Goal: Task Accomplishment & Management: Complete application form

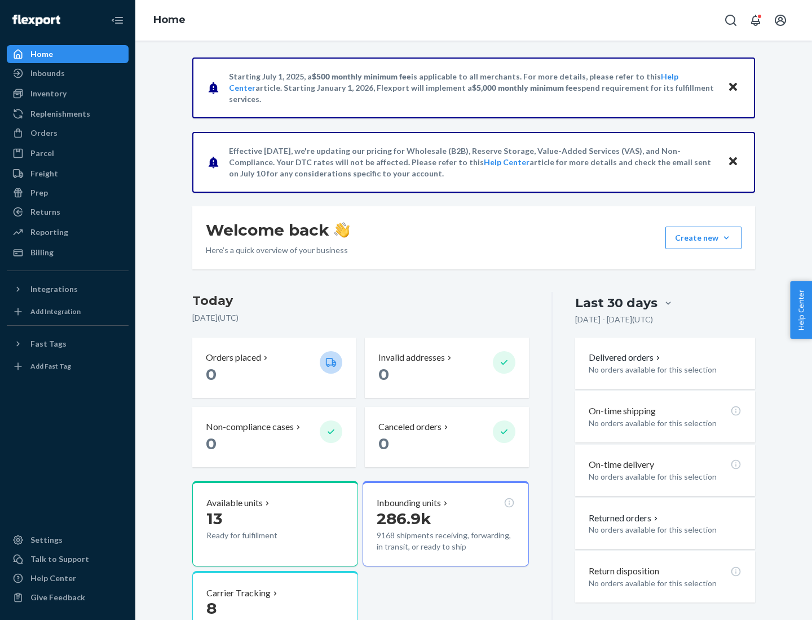
click at [726, 238] on button "Create new Create new inbound Create new order Create new product" at bounding box center [703, 238] width 76 height 23
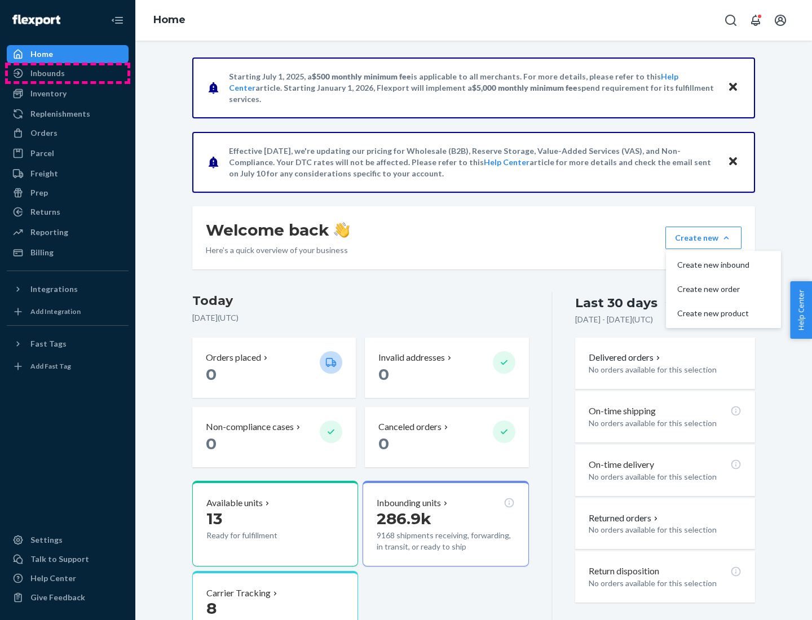
click at [68, 73] on div "Inbounds" at bounding box center [68, 73] width 120 height 16
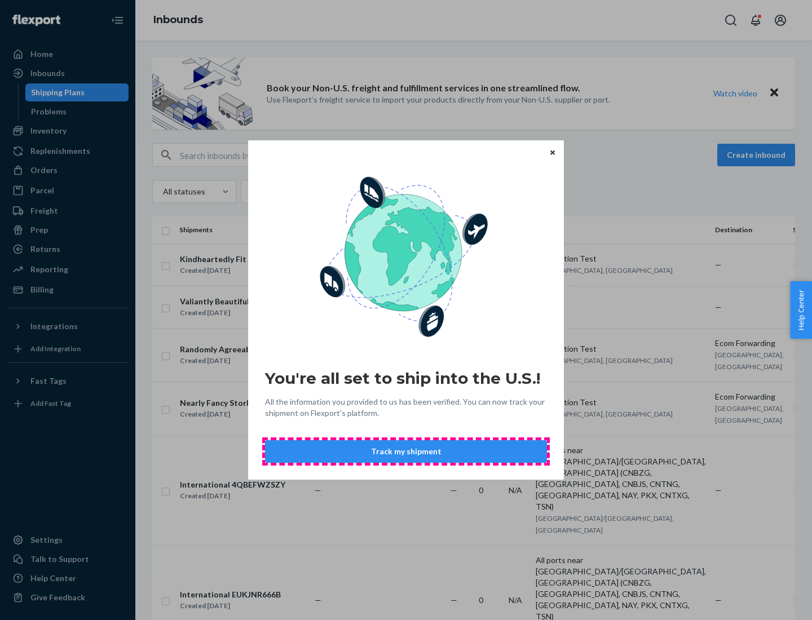
click at [406, 452] on button "Track my shipment" at bounding box center [406, 451] width 282 height 23
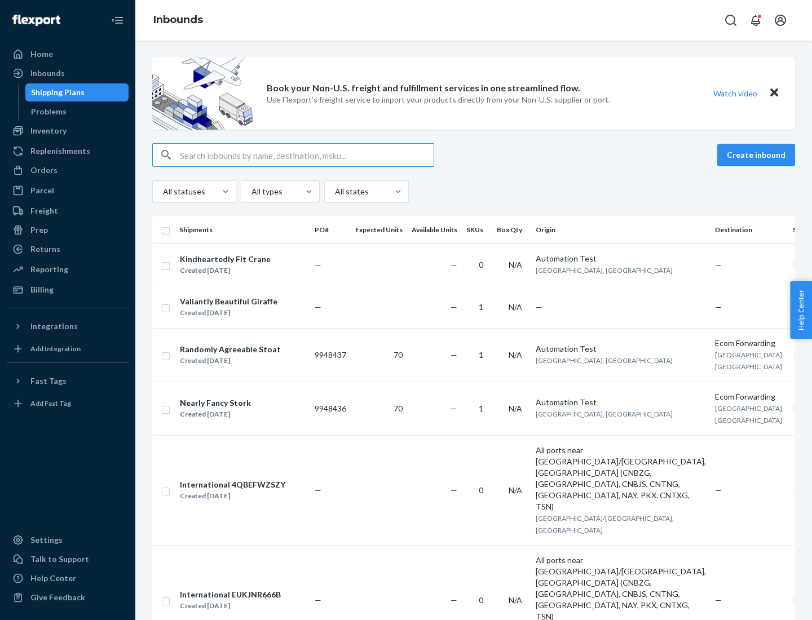
click at [758, 155] on button "Create inbound" at bounding box center [756, 155] width 78 height 23
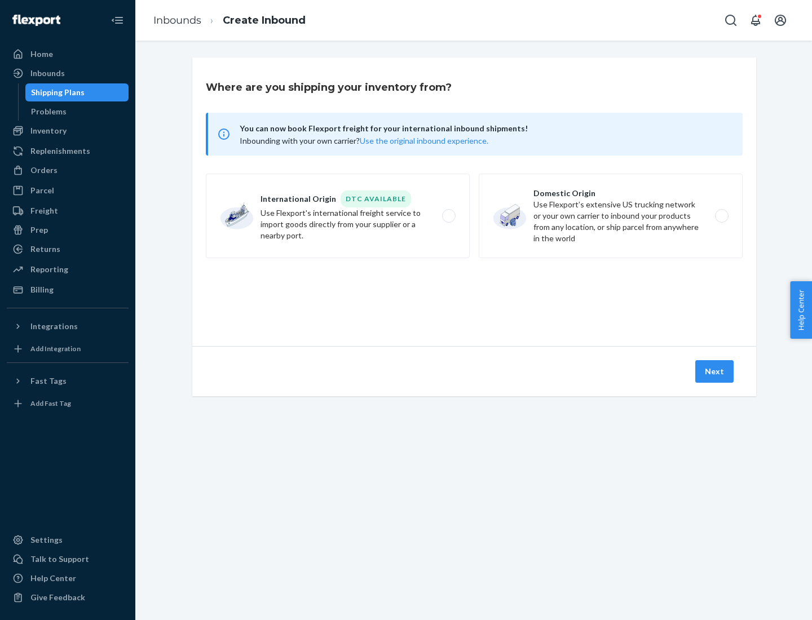
click at [338, 216] on label "International Origin DTC Available Use Flexport's international freight service…" at bounding box center [338, 216] width 264 height 85
click at [448, 216] on input "International Origin DTC Available Use Flexport's international freight service…" at bounding box center [451, 216] width 7 height 7
radio input "true"
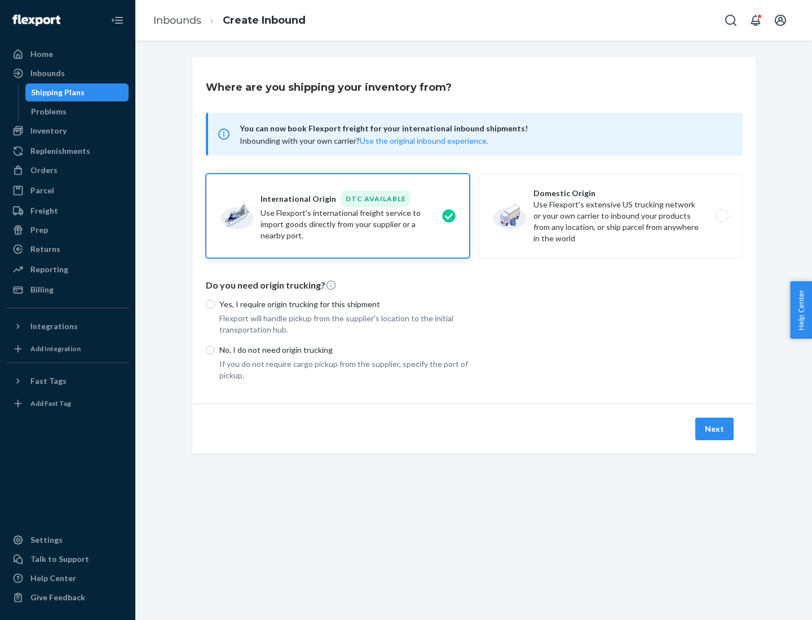
click at [344, 350] on p "No, I do not need origin trucking" at bounding box center [344, 349] width 250 height 11
click at [215, 350] on input "No, I do not need origin trucking" at bounding box center [210, 350] width 9 height 9
radio input "true"
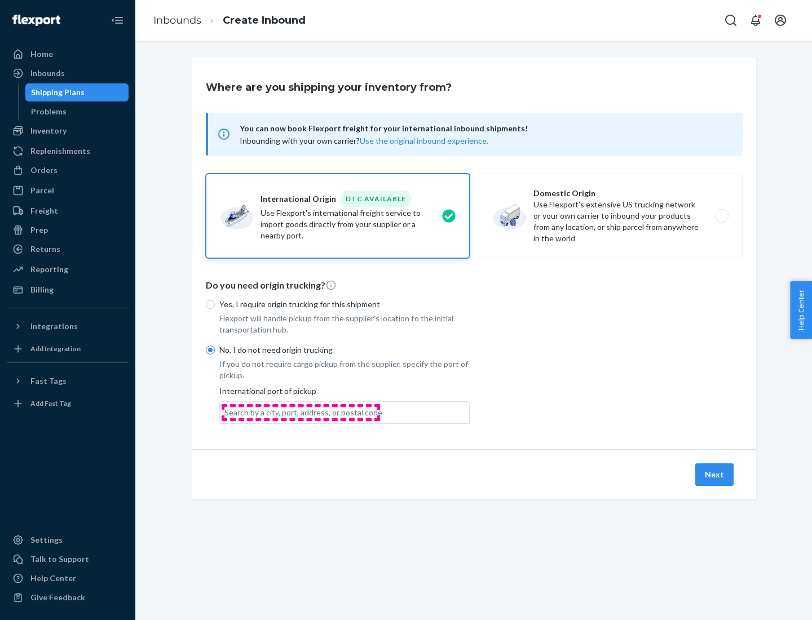
click at [301, 412] on div "Search by a city, port, address, or postal code" at bounding box center [303, 412] width 158 height 11
click at [226, 412] on input "Search by a city, port, address, or postal code" at bounding box center [224, 412] width 1 height 11
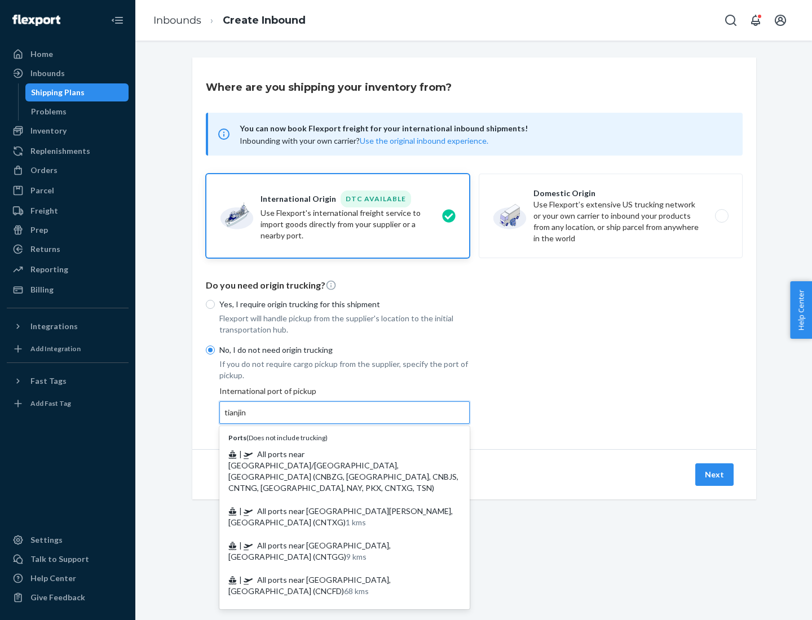
click at [333, 454] on span "| All ports near [GEOGRAPHIC_DATA]/[GEOGRAPHIC_DATA], [GEOGRAPHIC_DATA] (CNBZG,…" at bounding box center [343, 470] width 230 height 43
click at [248, 418] on input "tianjin" at bounding box center [235, 412] width 23 height 11
type input "All ports near [GEOGRAPHIC_DATA]/[GEOGRAPHIC_DATA], [GEOGRAPHIC_DATA] (CNBZG, […"
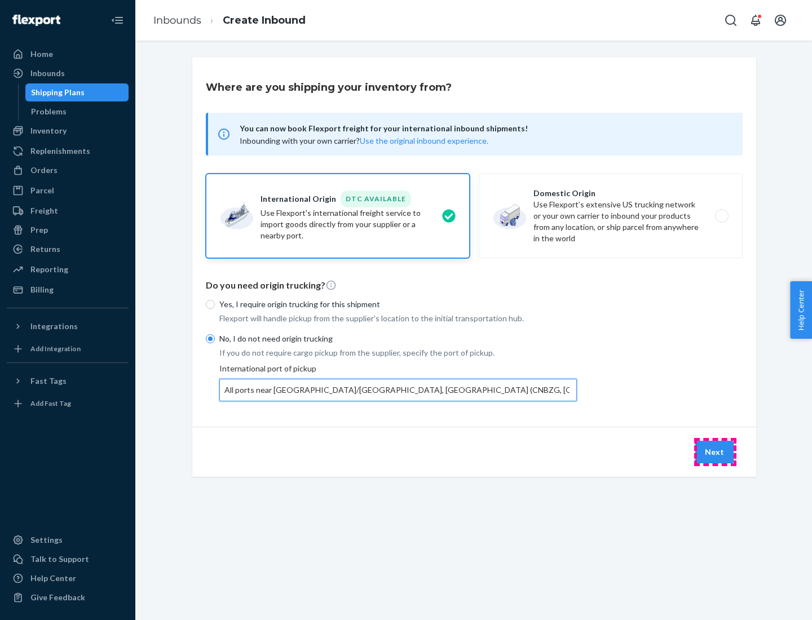
click at [715, 452] on button "Next" at bounding box center [714, 452] width 38 height 23
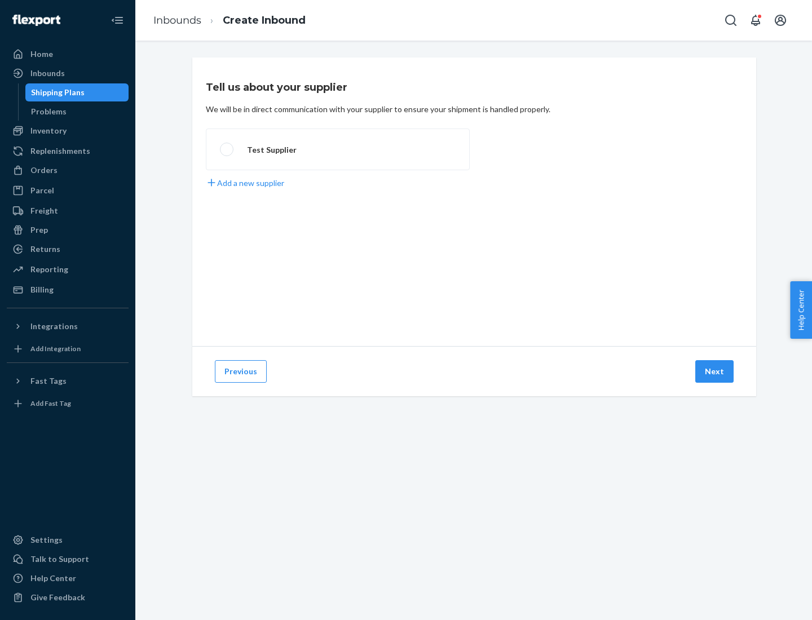
click at [338, 149] on label "Test Supplier" at bounding box center [338, 150] width 264 height 42
click at [227, 149] on input "Test Supplier" at bounding box center [223, 149] width 7 height 7
radio input "true"
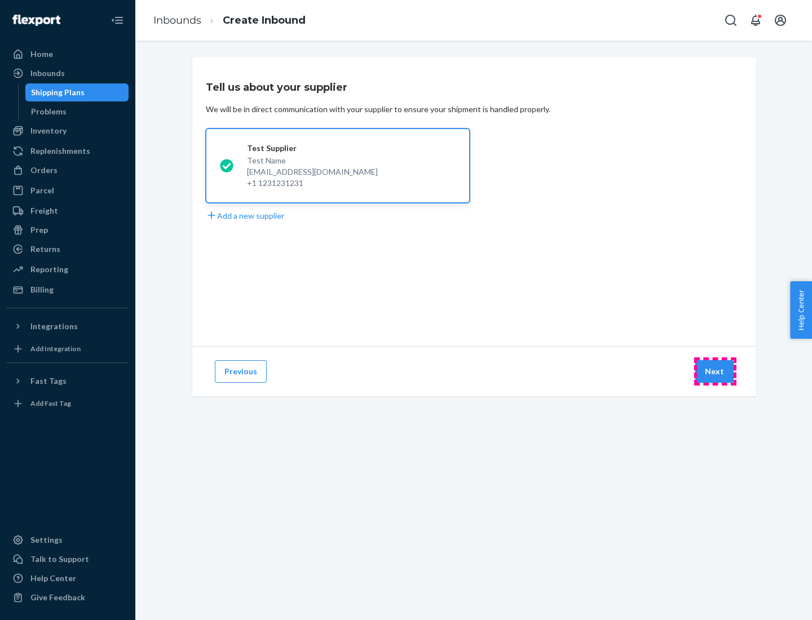
click at [715, 372] on button "Next" at bounding box center [714, 371] width 38 height 23
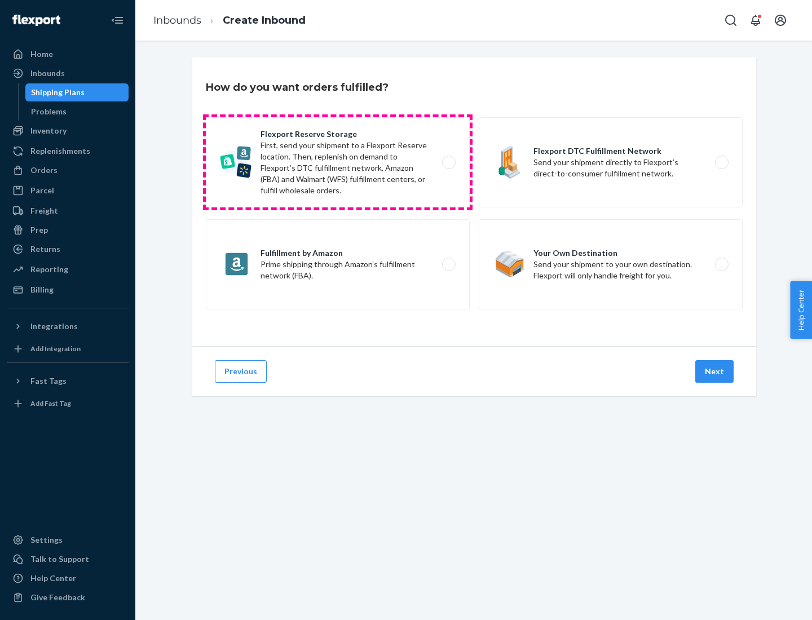
click at [338, 162] on label "Flexport Reserve Storage First, send your shipment to a Flexport Reserve locati…" at bounding box center [338, 162] width 264 height 90
click at [448, 162] on input "Flexport Reserve Storage First, send your shipment to a Flexport Reserve locati…" at bounding box center [451, 162] width 7 height 7
radio input "true"
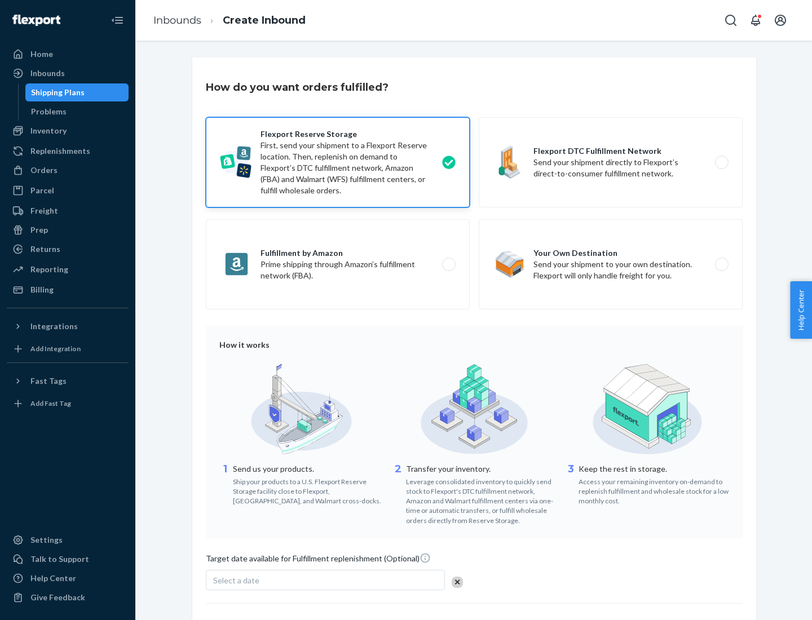
scroll to position [92, 0]
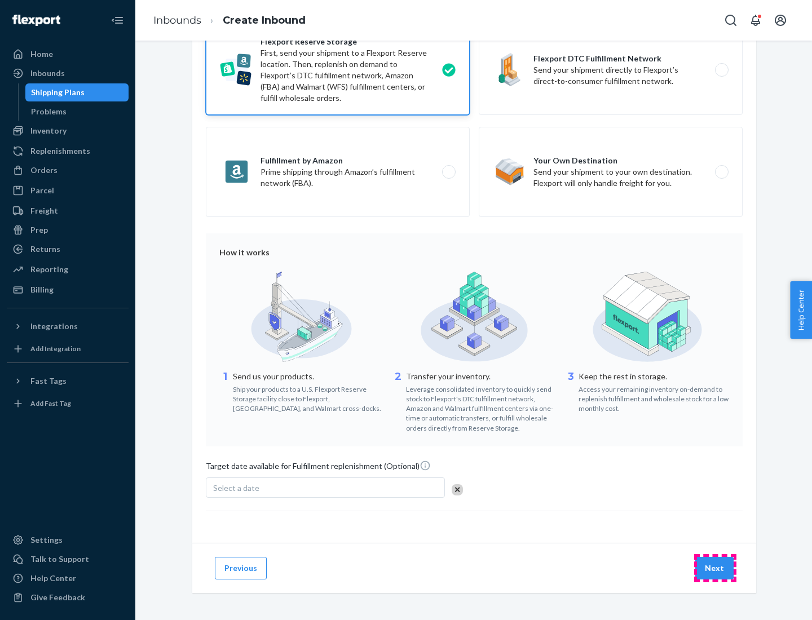
click at [715, 568] on button "Next" at bounding box center [714, 568] width 38 height 23
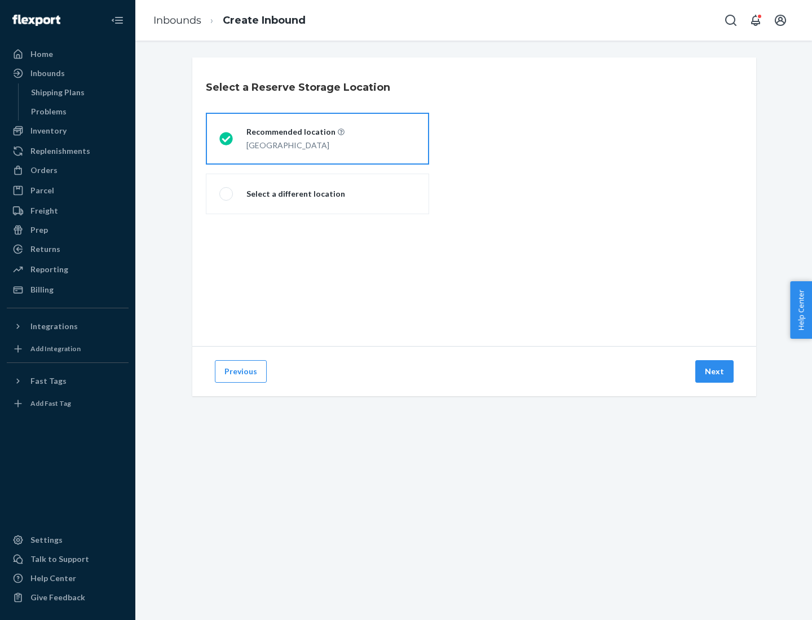
click at [317, 139] on div "[GEOGRAPHIC_DATA]" at bounding box center [295, 145] width 98 height 14
click at [227, 139] on input "Recommended location [GEOGRAPHIC_DATA]" at bounding box center [222, 138] width 7 height 7
click at [715, 372] on button "Next" at bounding box center [714, 371] width 38 height 23
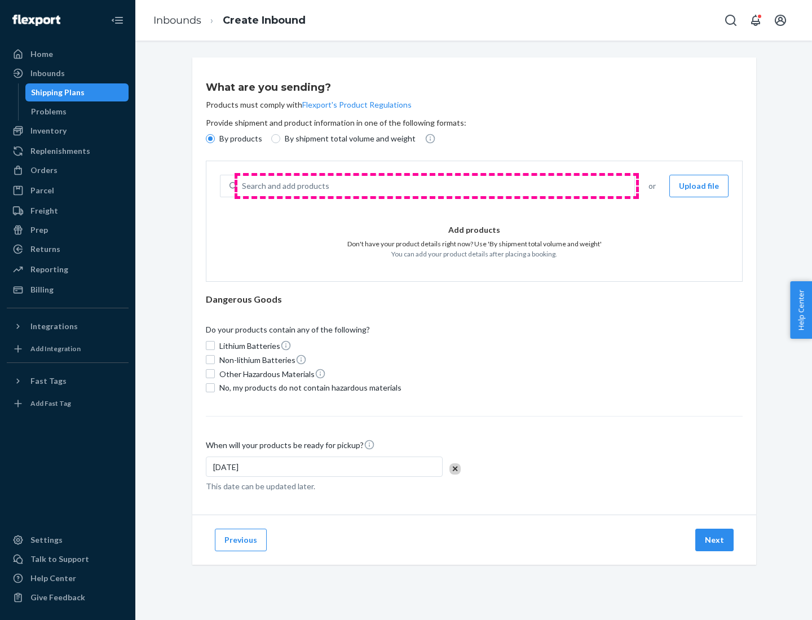
click at [436, 186] on div "Search and add products" at bounding box center [435, 186] width 397 height 20
click at [243, 186] on input "Search and add products" at bounding box center [242, 185] width 1 height 11
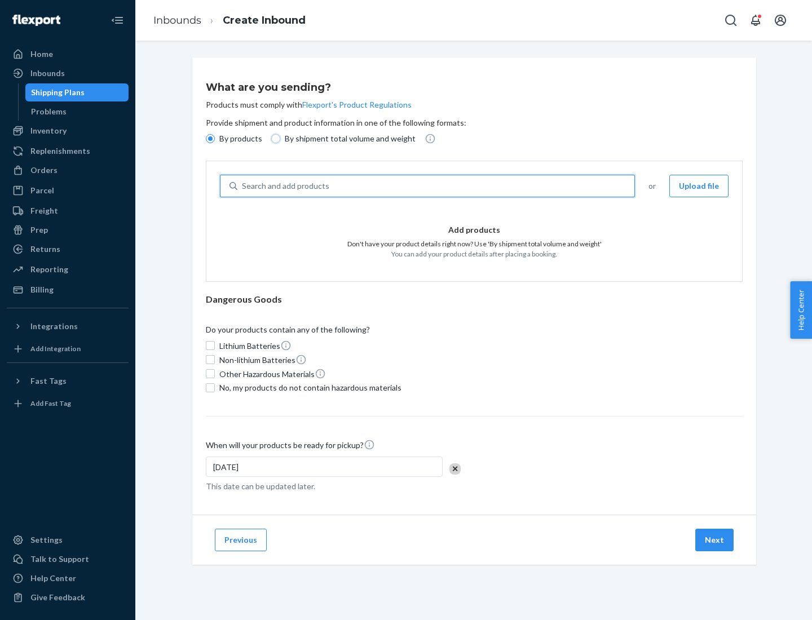
click at [274, 139] on input "By shipment total volume and weight" at bounding box center [275, 138] width 9 height 9
radio input "true"
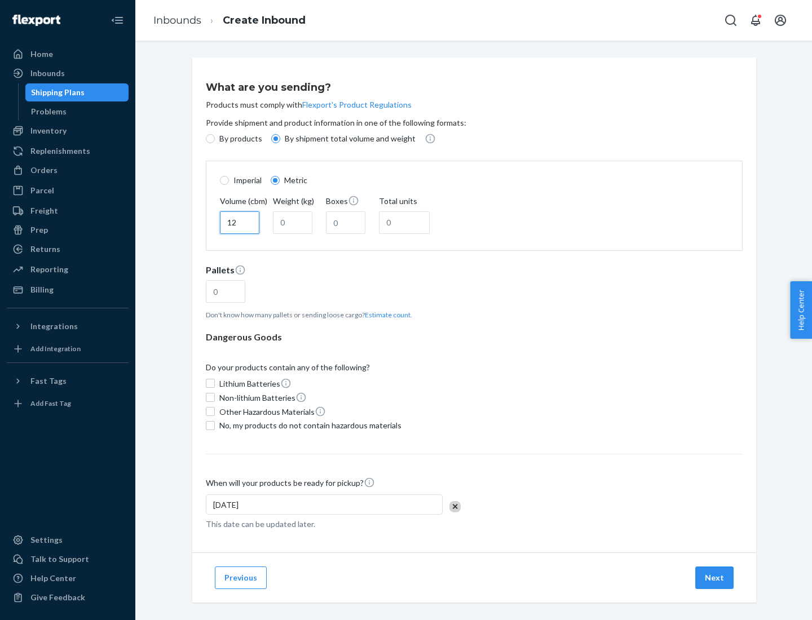
type input "12"
type input "22"
type input "222"
type input "121"
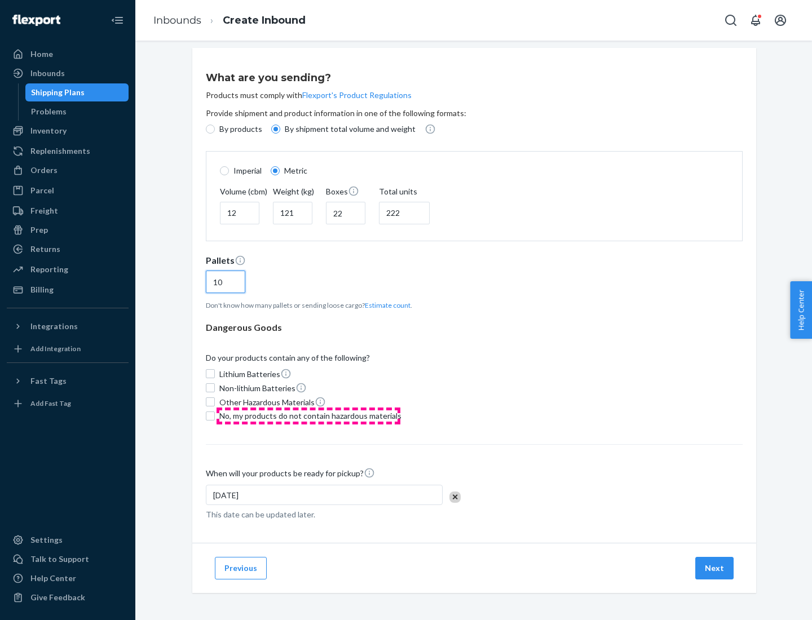
type input "10"
click at [308, 416] on span "No, my products do not contain hazardous materials" at bounding box center [310, 415] width 182 height 11
click at [215, 416] on input "No, my products do not contain hazardous materials" at bounding box center [210, 416] width 9 height 9
checkbox input "true"
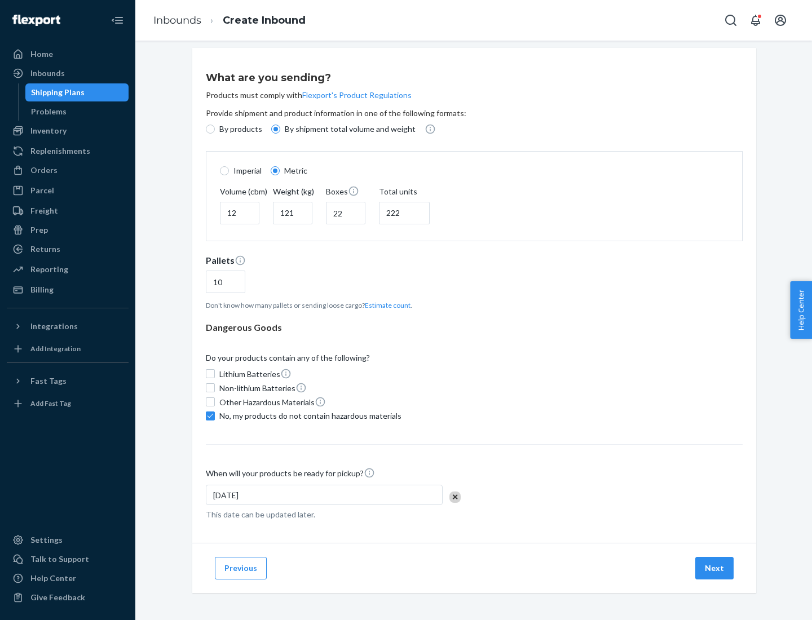
click at [715, 568] on button "Next" at bounding box center [714, 568] width 38 height 23
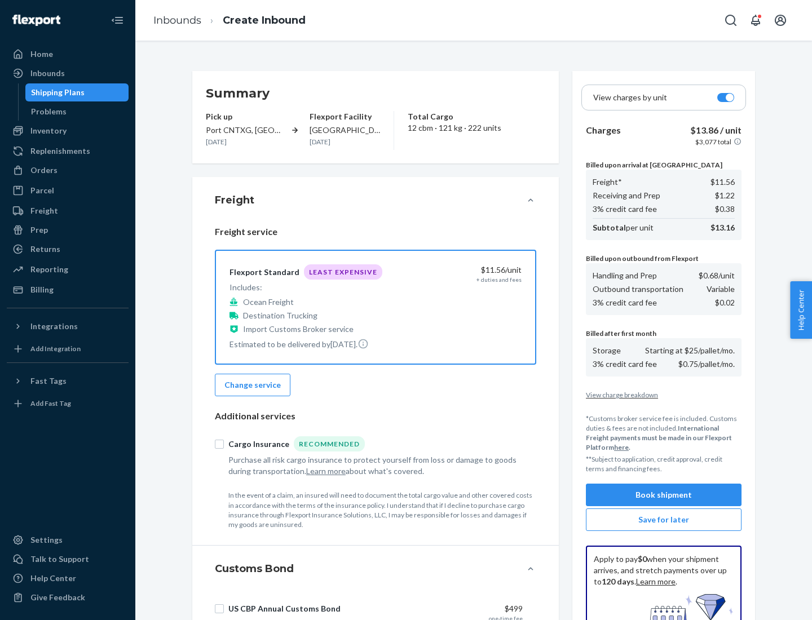
scroll to position [165, 0]
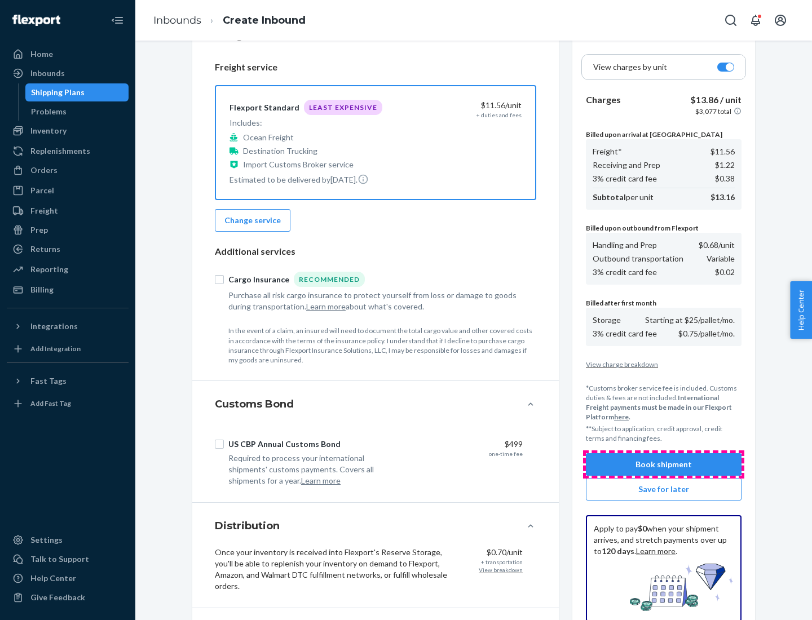
click at [664, 465] on button "Book shipment" at bounding box center [664, 464] width 156 height 23
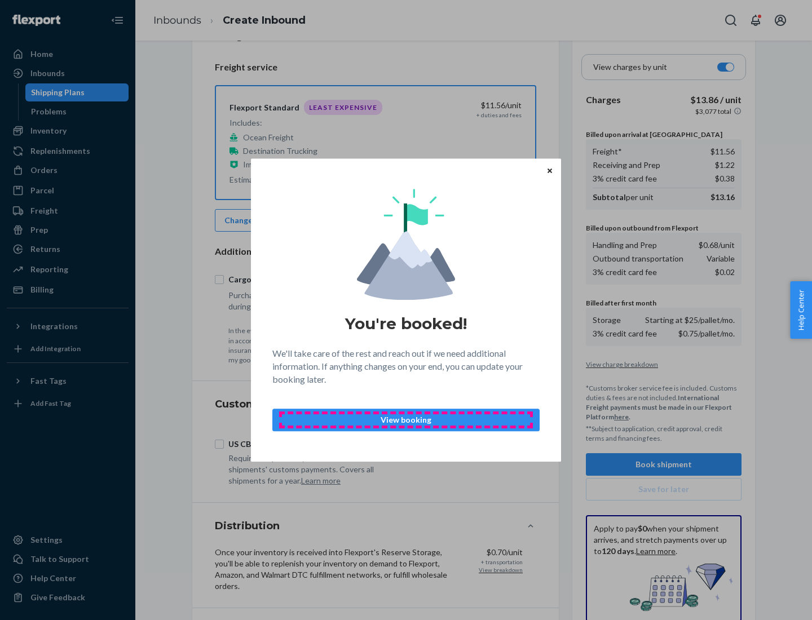
click at [406, 419] on p "View booking" at bounding box center [406, 419] width 248 height 11
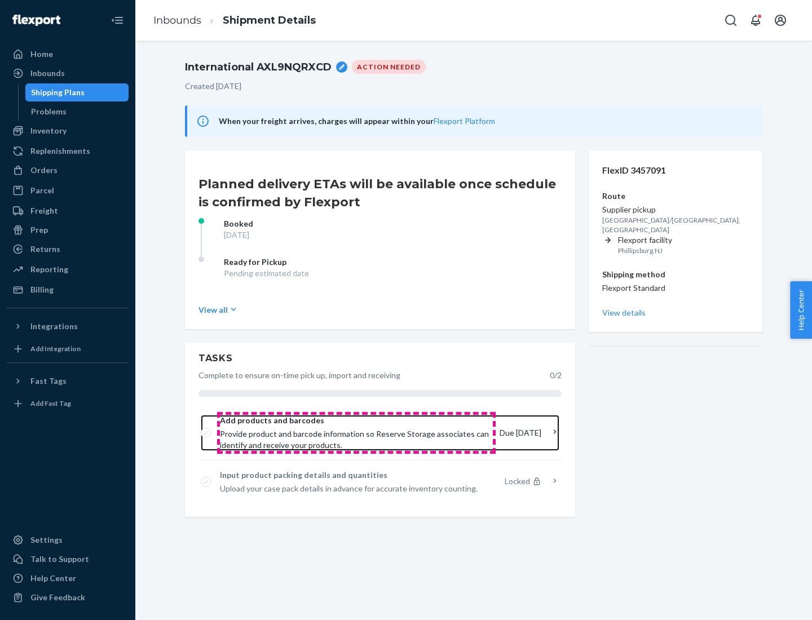
click at [356, 433] on span "Provide product and barcode information so Reserve Storage associates can ident…" at bounding box center [355, 439] width 271 height 23
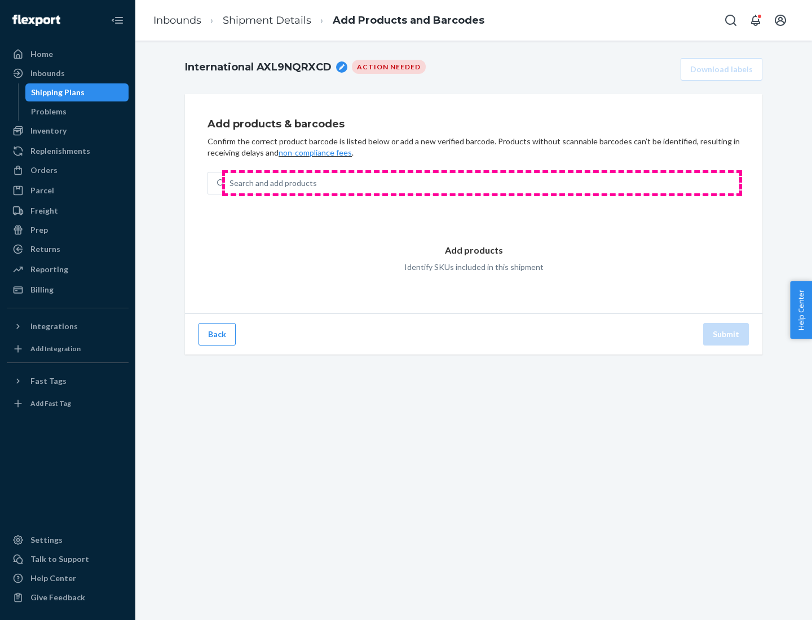
click at [482, 183] on div "Search and add products" at bounding box center [482, 183] width 514 height 20
click at [231, 183] on input "Search and add products" at bounding box center [229, 183] width 1 height 11
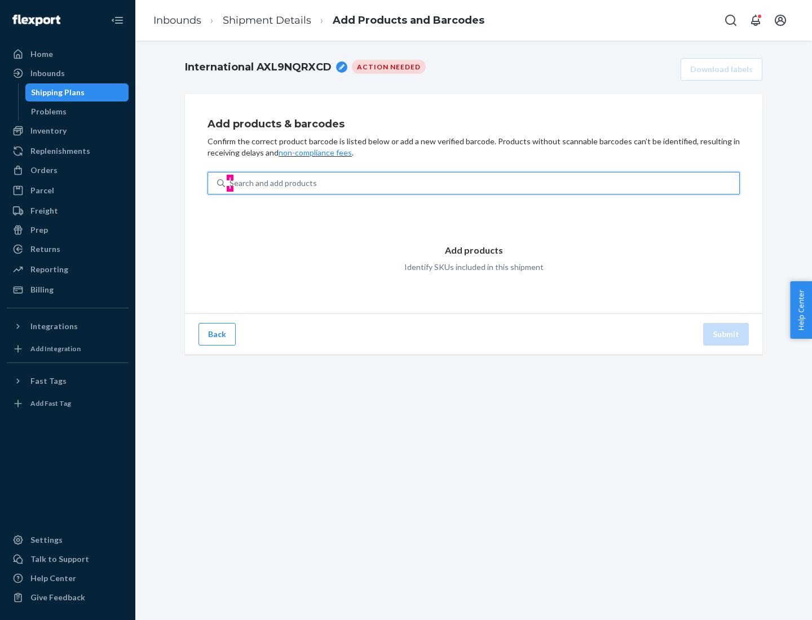
type input "test"
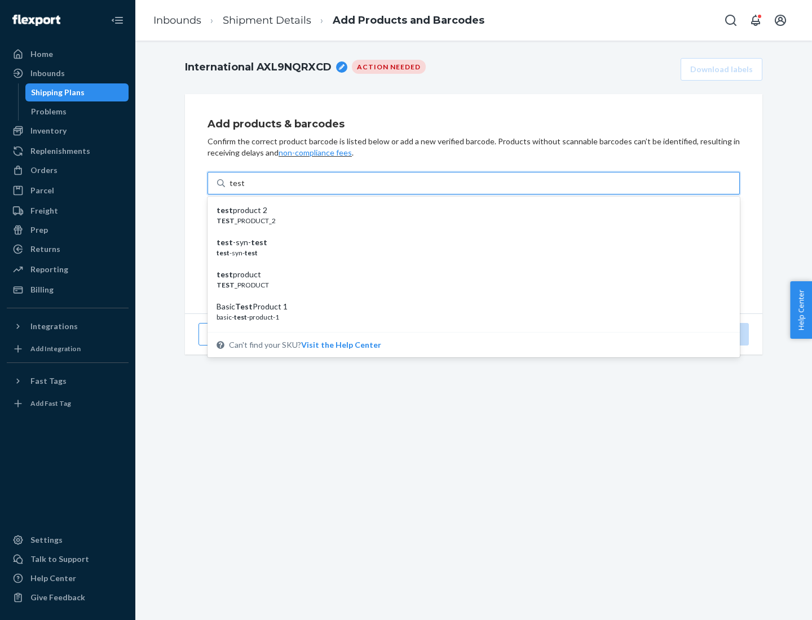
scroll to position [42, 0]
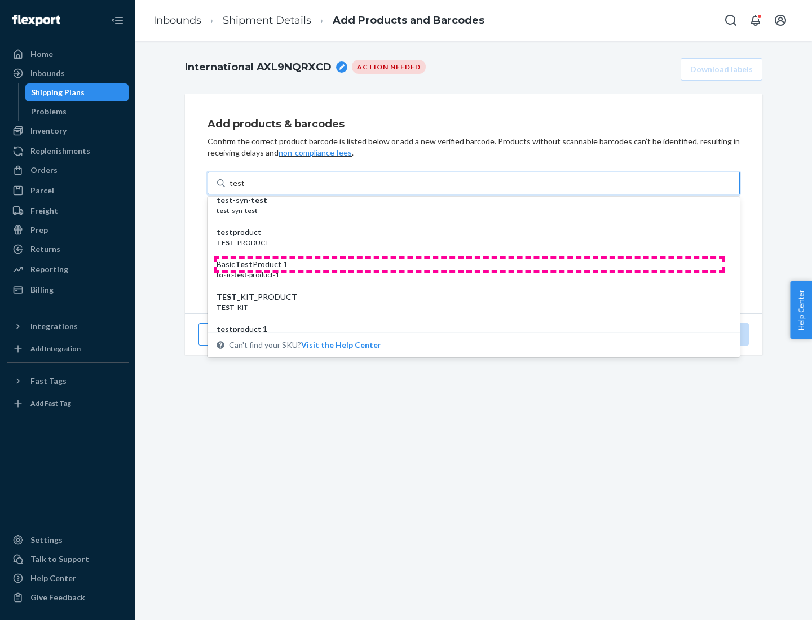
click at [469, 264] on div "Basic Test Product 1" at bounding box center [468, 264] width 505 height 11
click at [244, 189] on input "test" at bounding box center [236, 183] width 15 height 11
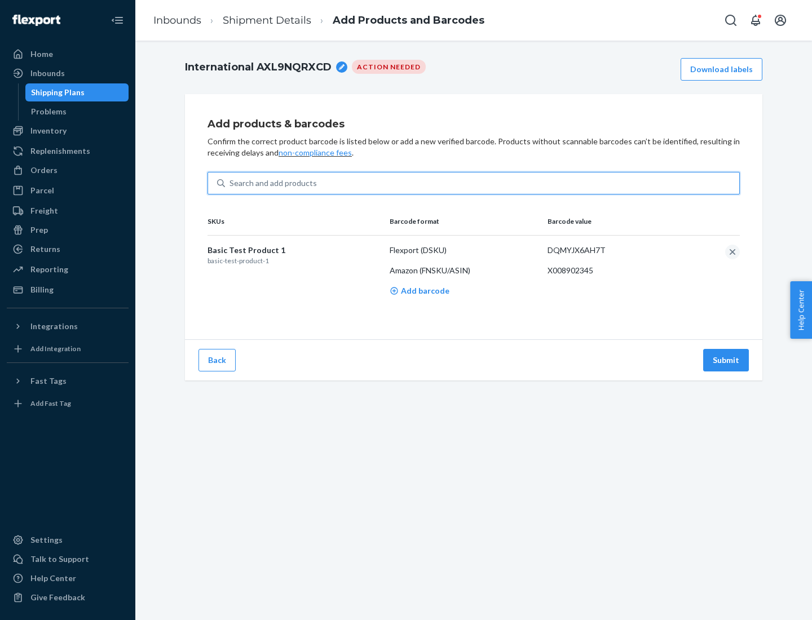
click at [726, 360] on button "Submit" at bounding box center [726, 360] width 46 height 23
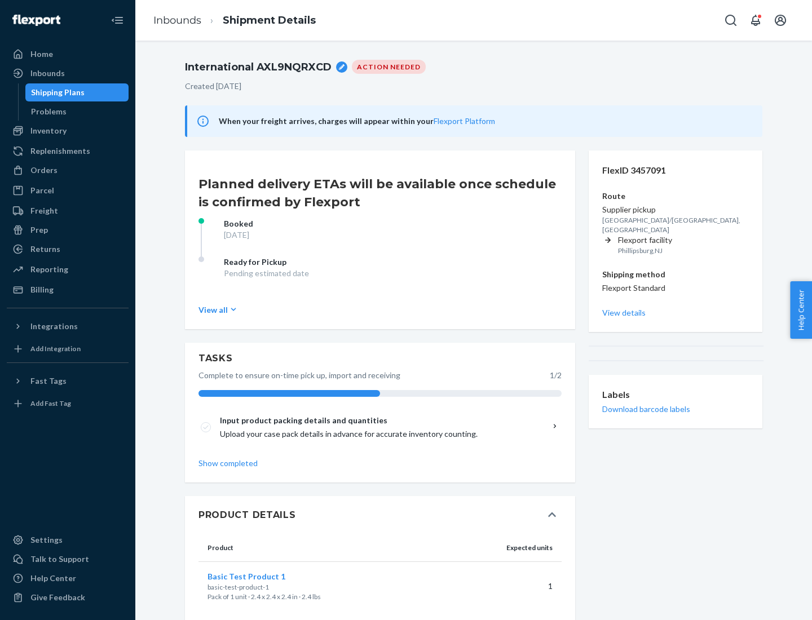
scroll to position [20, 0]
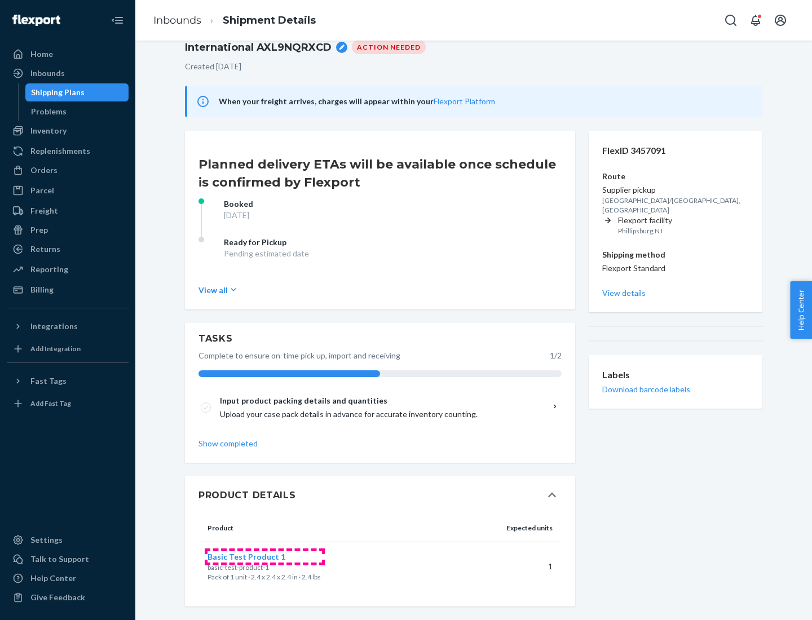
click at [264, 556] on span "Basic Test Product 1" at bounding box center [246, 557] width 78 height 10
